Goal: Transaction & Acquisition: Purchase product/service

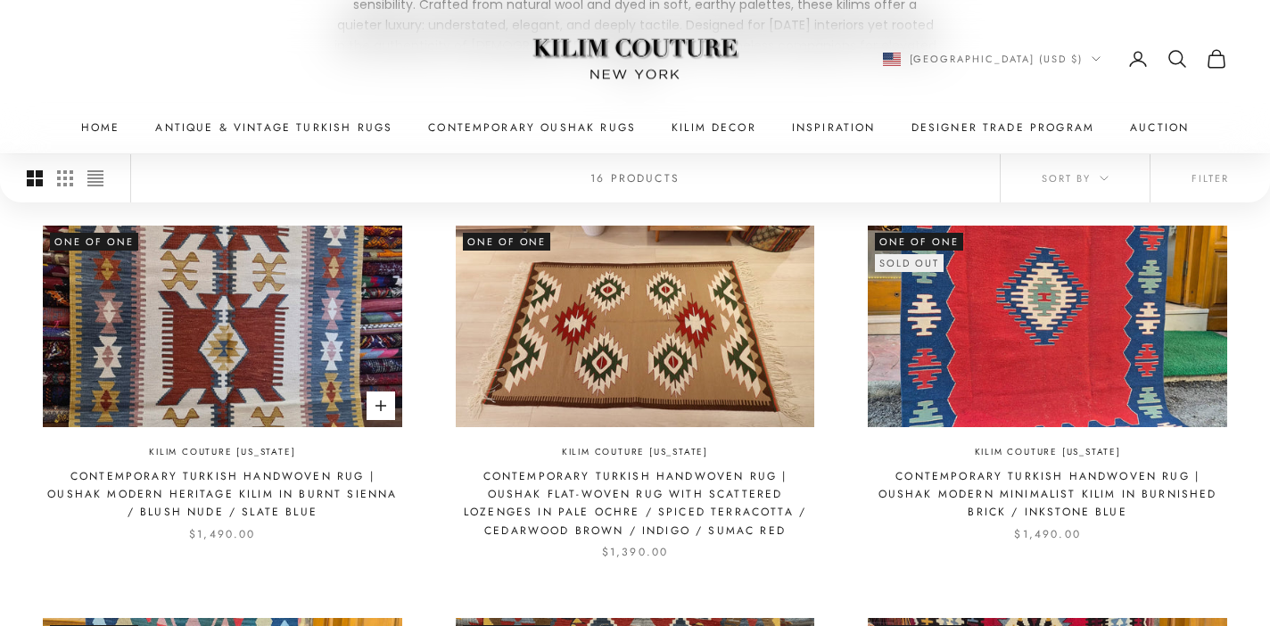
scroll to position [343, 0]
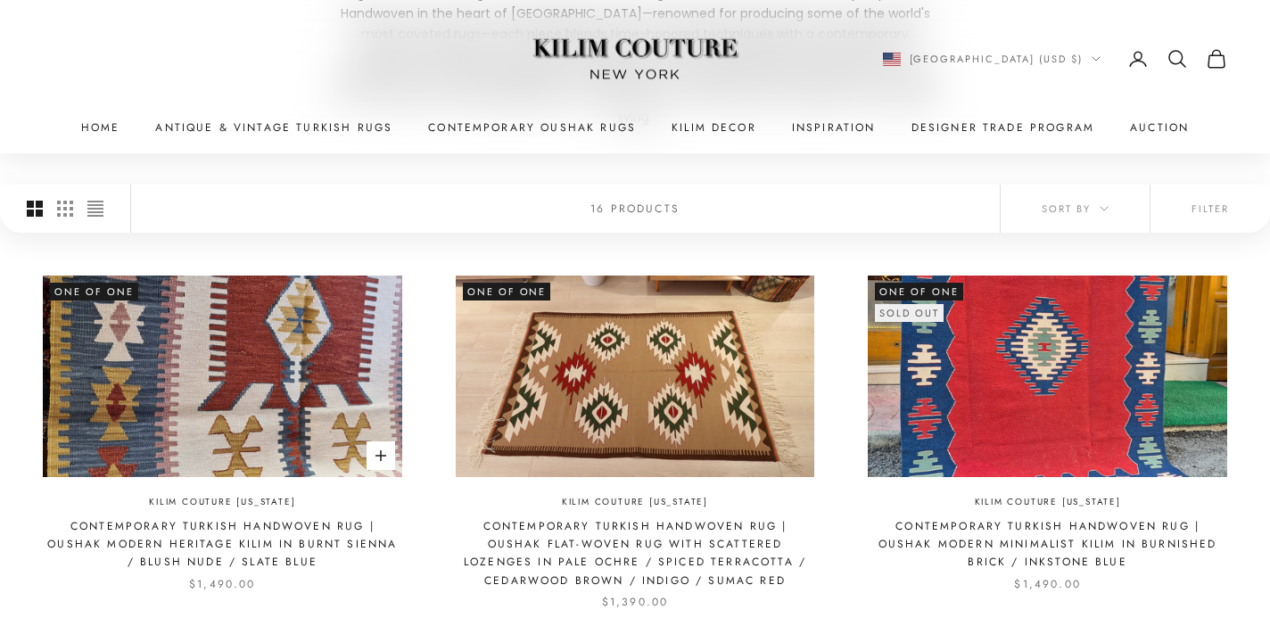
click at [260, 419] on img at bounding box center [222, 377] width 359 height 202
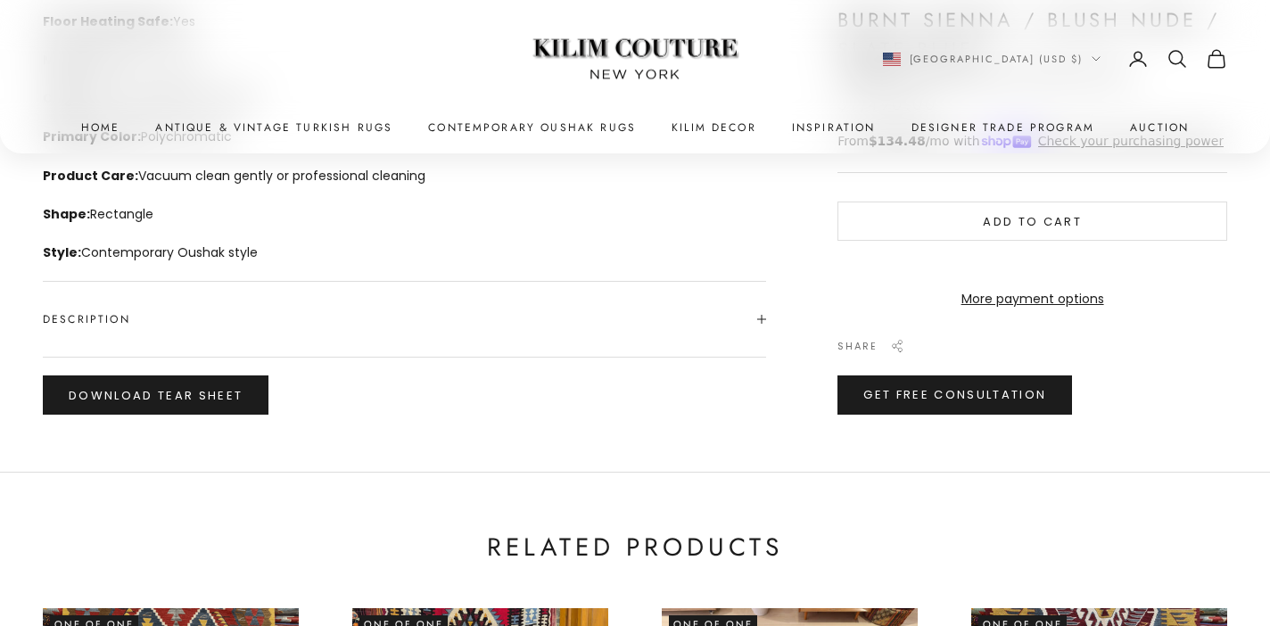
scroll to position [915, 0]
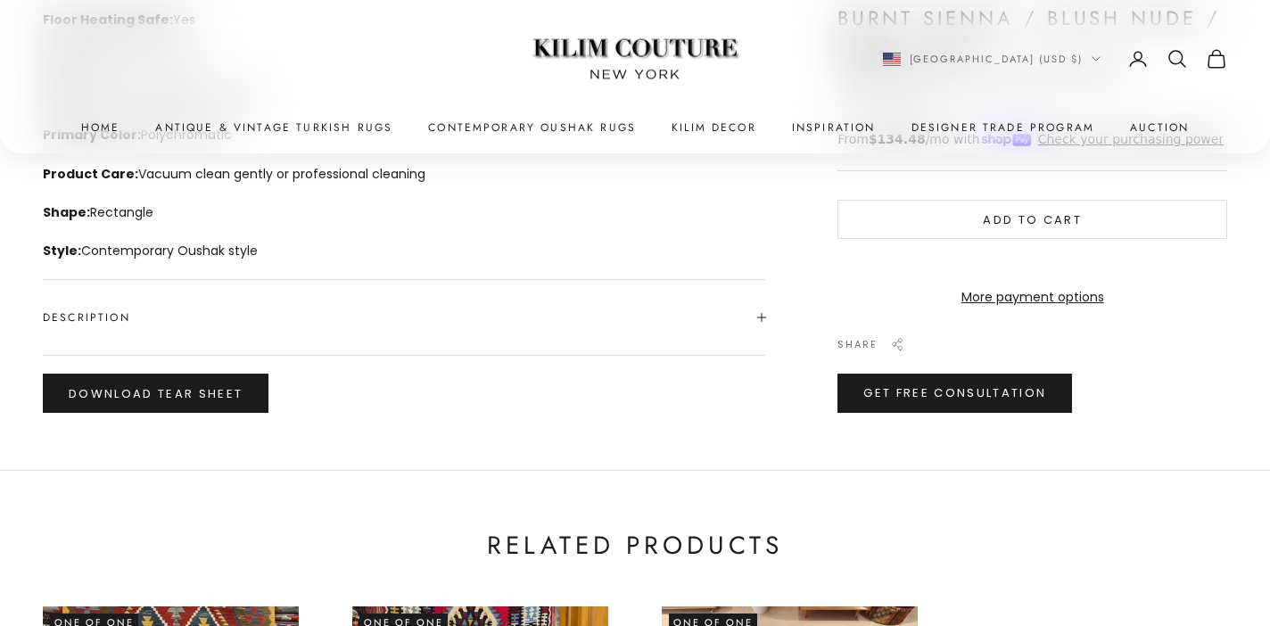
click at [343, 307] on span "Description" at bounding box center [404, 317] width 723 height 75
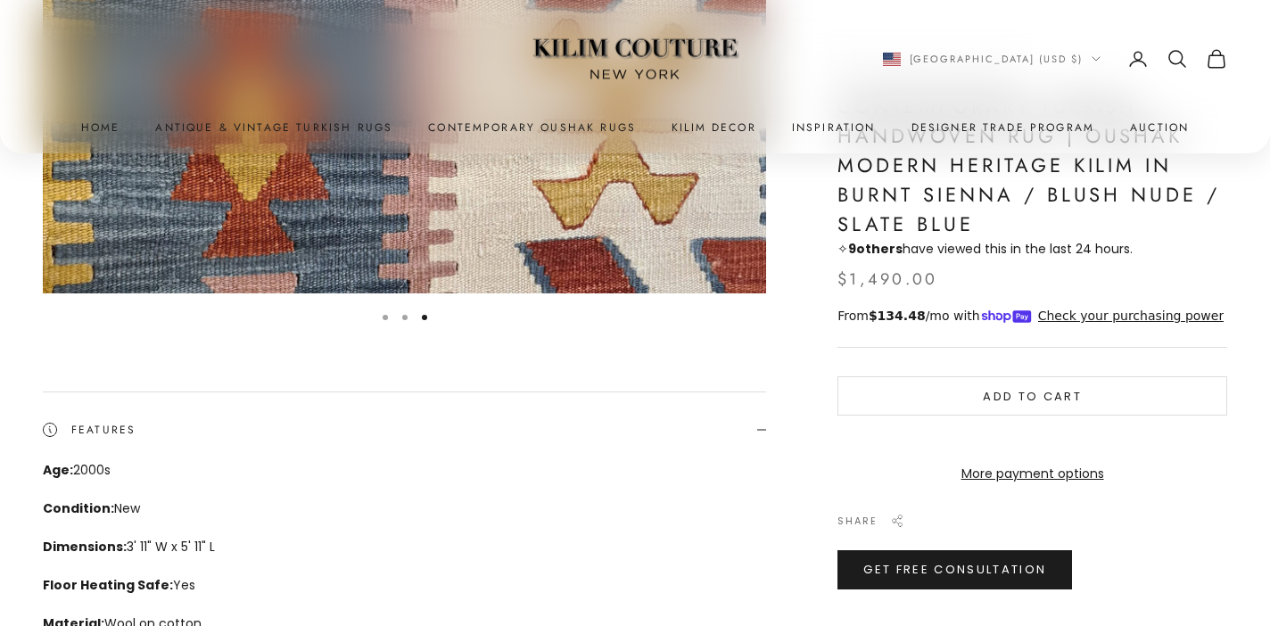
scroll to position [340, 0]
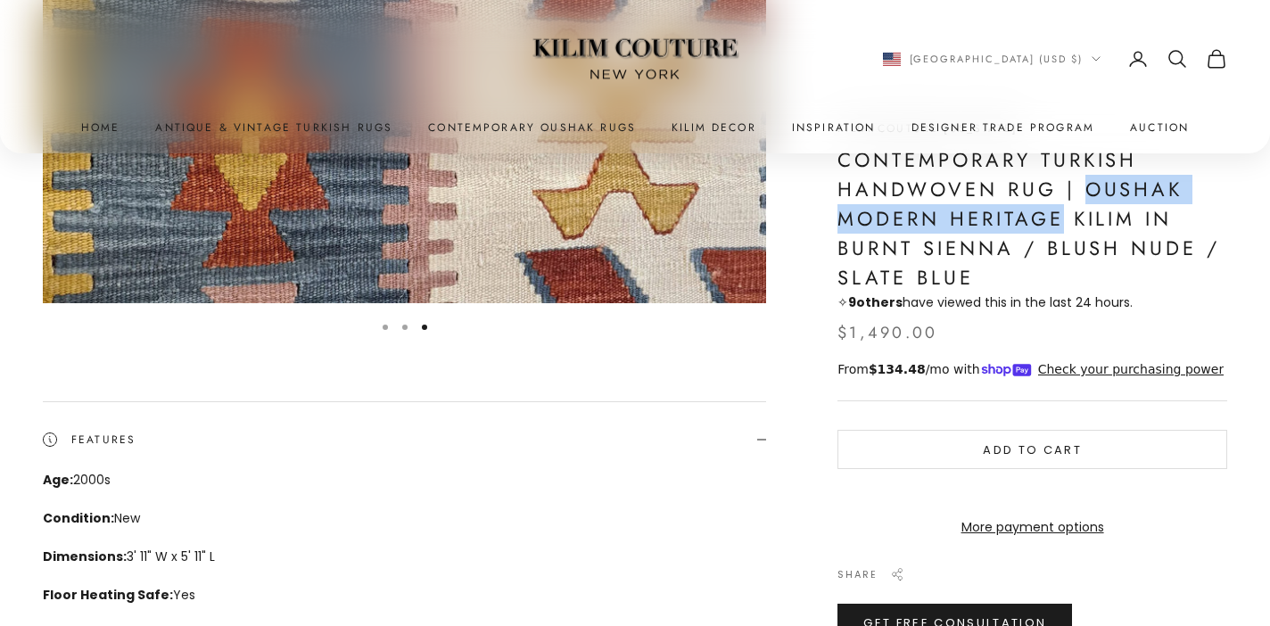
drag, startPoint x: 1086, startPoint y: 194, endPoint x: 1067, endPoint y: 211, distance: 25.9
click at [1067, 211] on h1 "Contemporary Turkish Handwoven Rug | Oushak Modern Heritage Kilim in Burnt Sien…" at bounding box center [1033, 218] width 390 height 147
copy h1 "Oushak Modern Heritage"
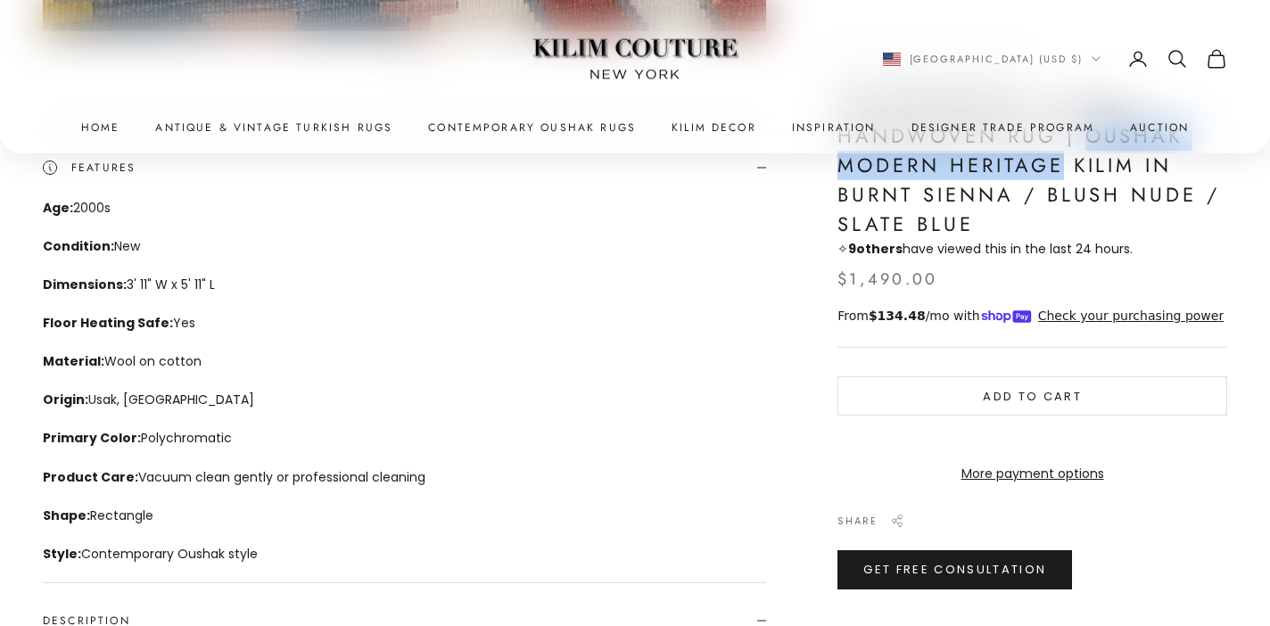
scroll to position [627, 0]
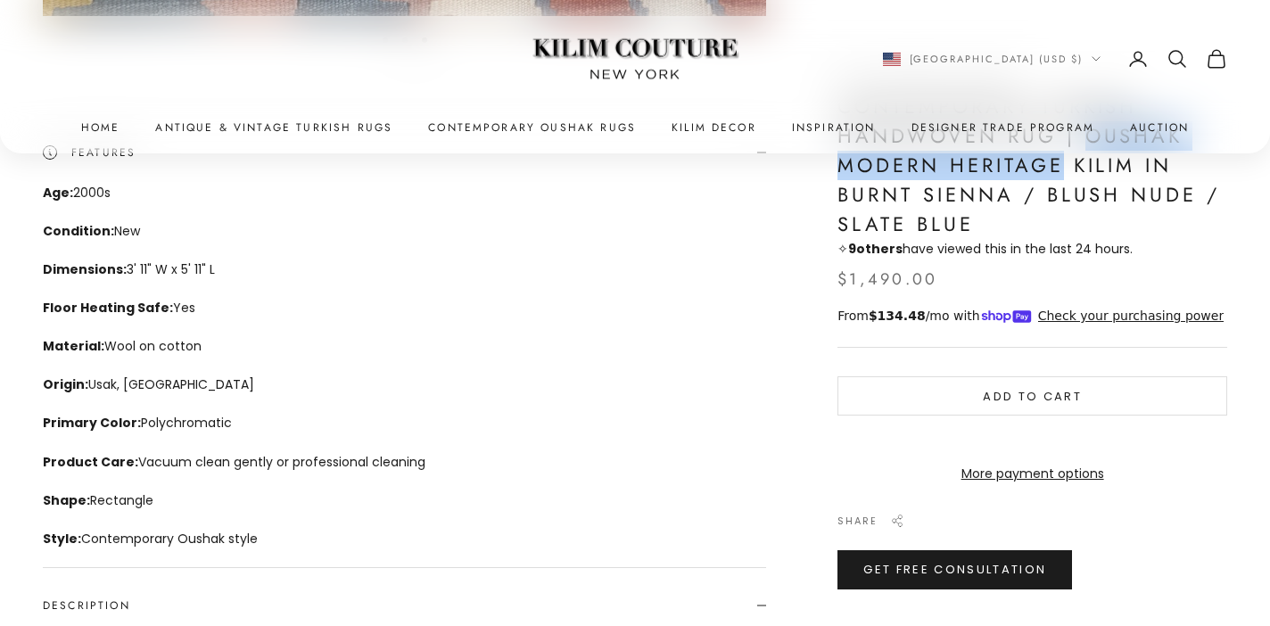
drag, startPoint x: 40, startPoint y: 192, endPoint x: 276, endPoint y: 531, distance: 412.7
click at [276, 531] on div "Zoom picture Go to item 1 Go to item 2 Go to item 3 Kilim Couture [US_STATE] Co…" at bounding box center [635, 490] width 1270 height 1849
copy div "Age: 2000s Condition: New Dimensions: 3' 11" W x 5' 11" L Floor Heating Safe: Y…"
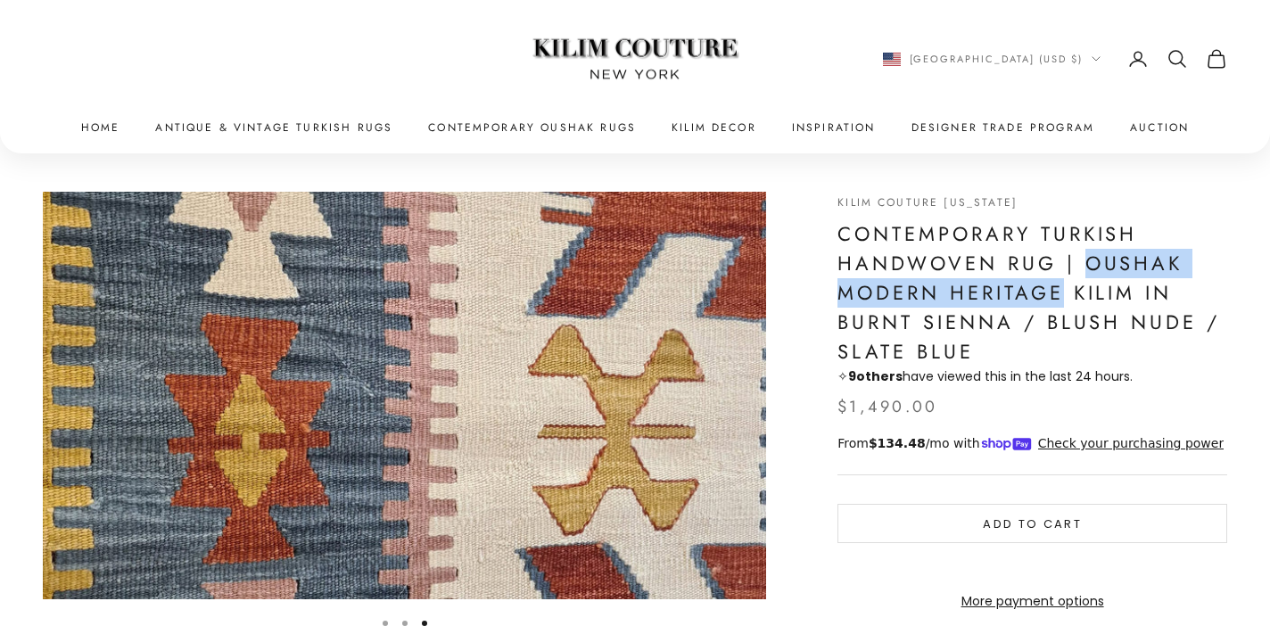
scroll to position [0, 0]
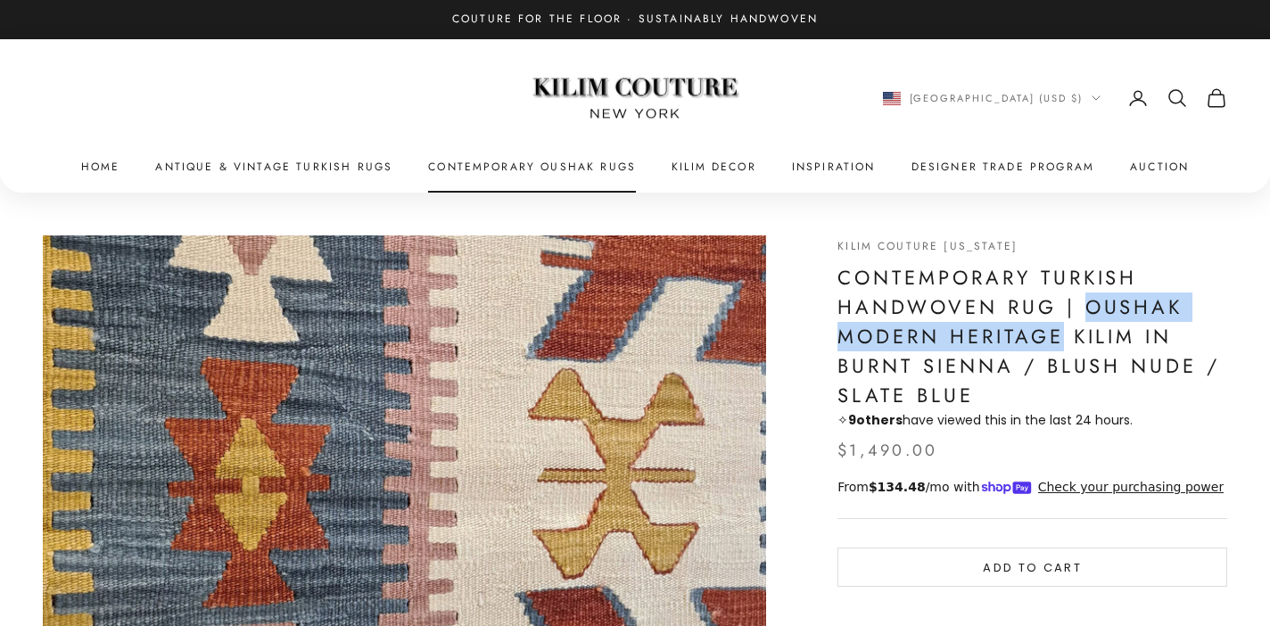
click at [479, 165] on link "Contemporary Oushak Rugs" at bounding box center [532, 167] width 208 height 18
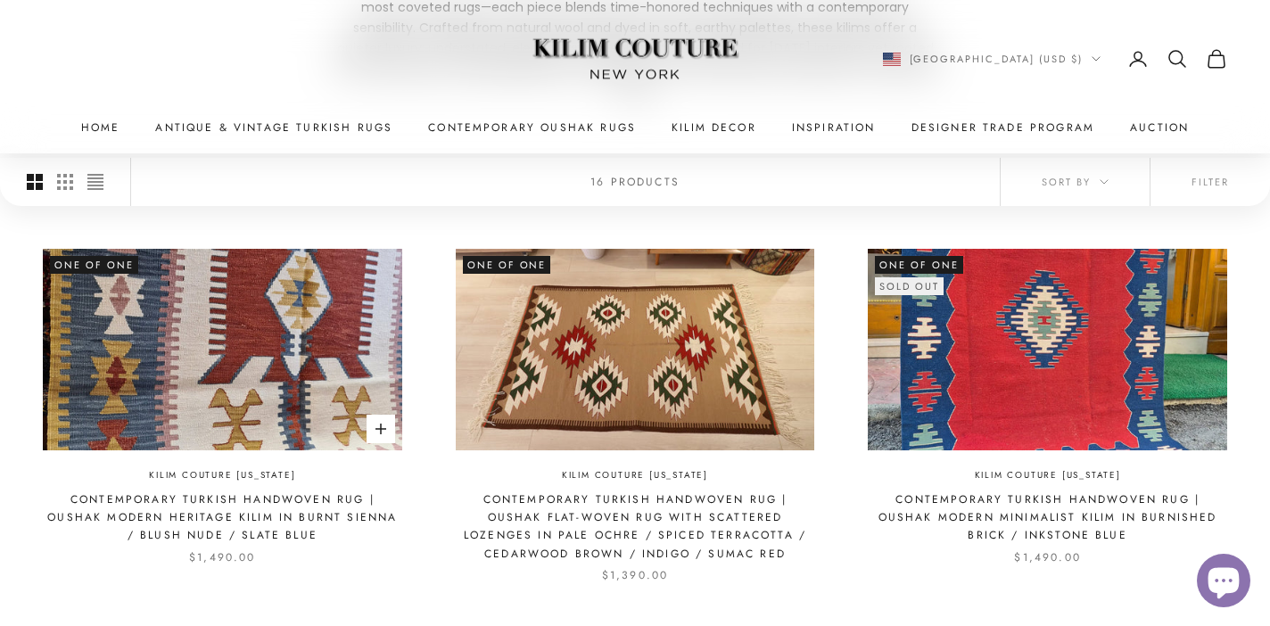
scroll to position [391, 0]
